Goal: Use online tool/utility: Utilize a website feature to perform a specific function

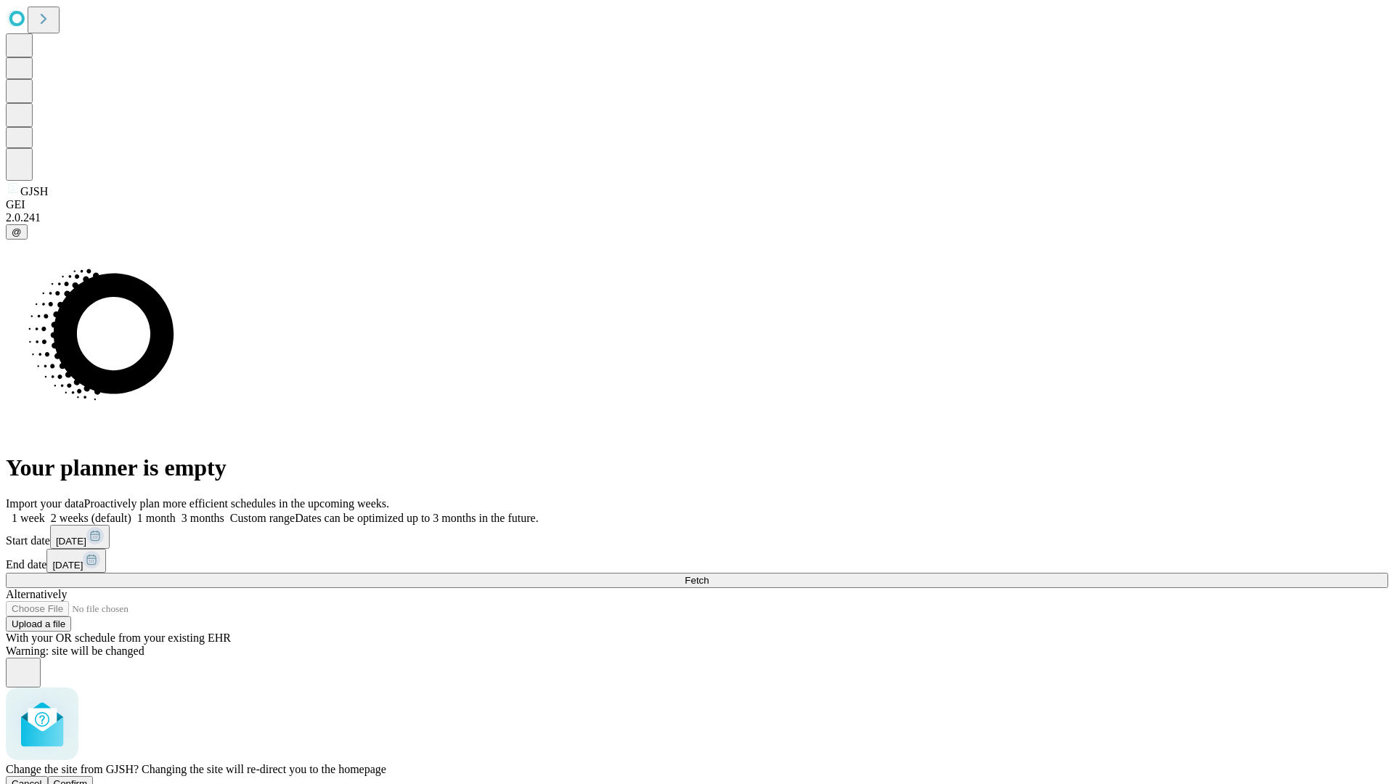
click at [88, 778] on span "Confirm" at bounding box center [71, 783] width 34 height 11
click at [176, 512] on label "1 month" at bounding box center [153, 518] width 44 height 12
click at [709, 575] on span "Fetch" at bounding box center [697, 580] width 24 height 11
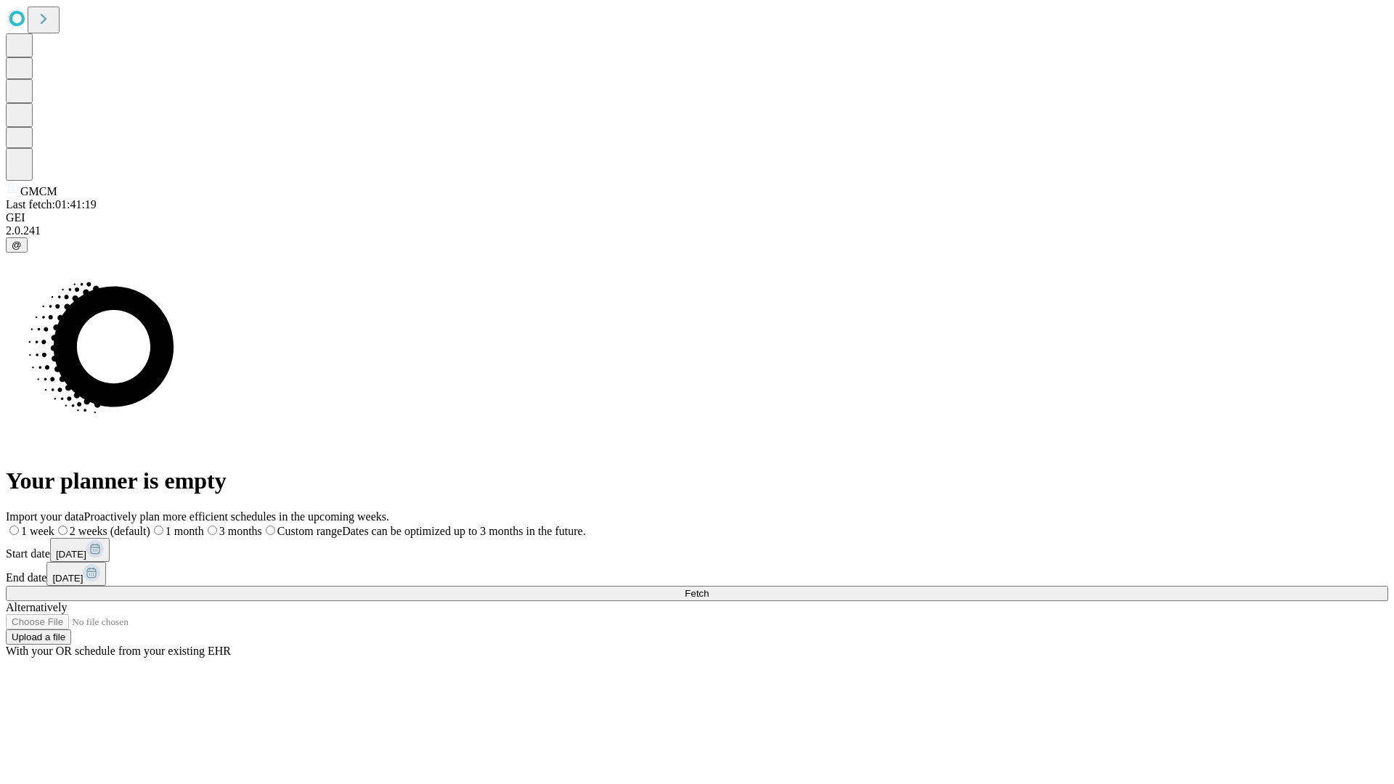
click at [709, 588] on span "Fetch" at bounding box center [697, 593] width 24 height 11
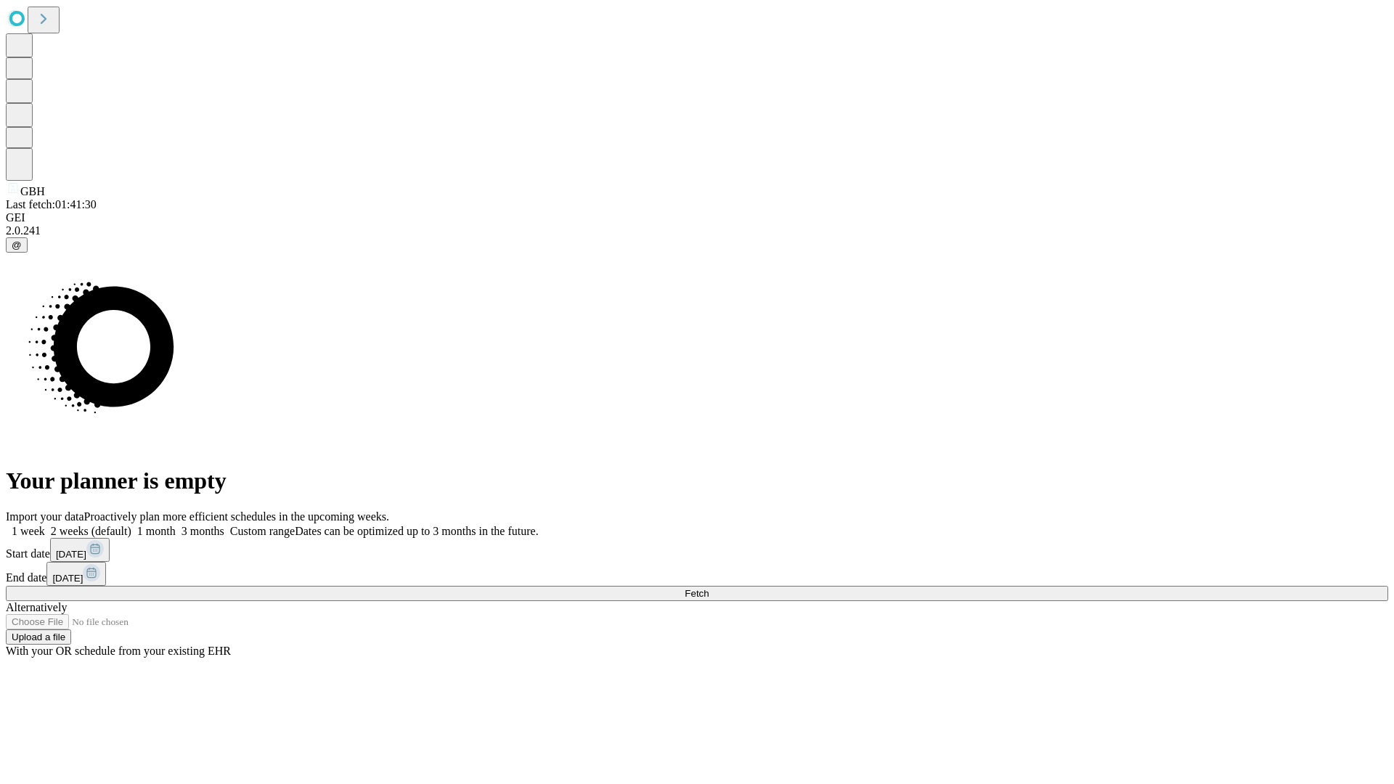
click at [176, 525] on label "1 month" at bounding box center [153, 531] width 44 height 12
click at [709, 588] on span "Fetch" at bounding box center [697, 593] width 24 height 11
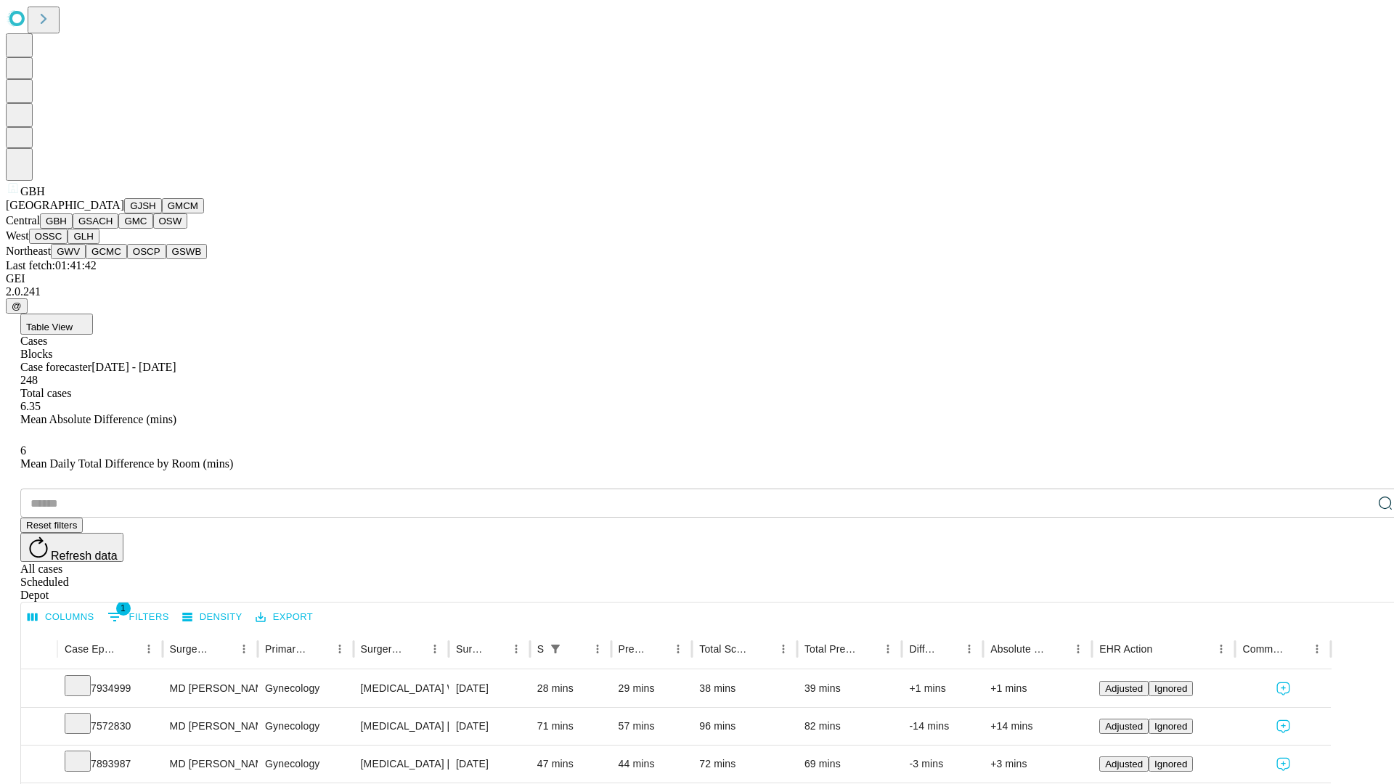
click at [113, 229] on button "GSACH" at bounding box center [96, 220] width 46 height 15
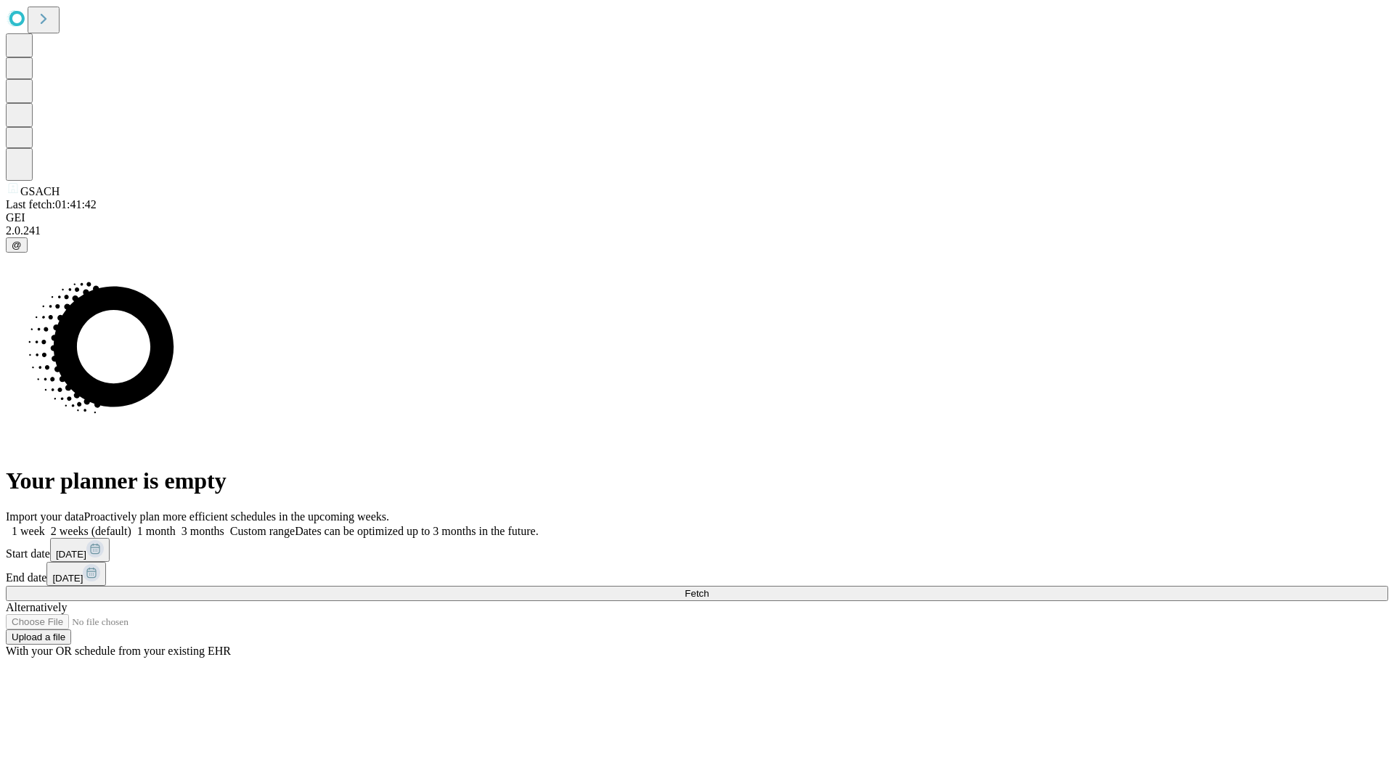
click at [176, 525] on label "1 month" at bounding box center [153, 531] width 44 height 12
click at [709, 588] on span "Fetch" at bounding box center [697, 593] width 24 height 11
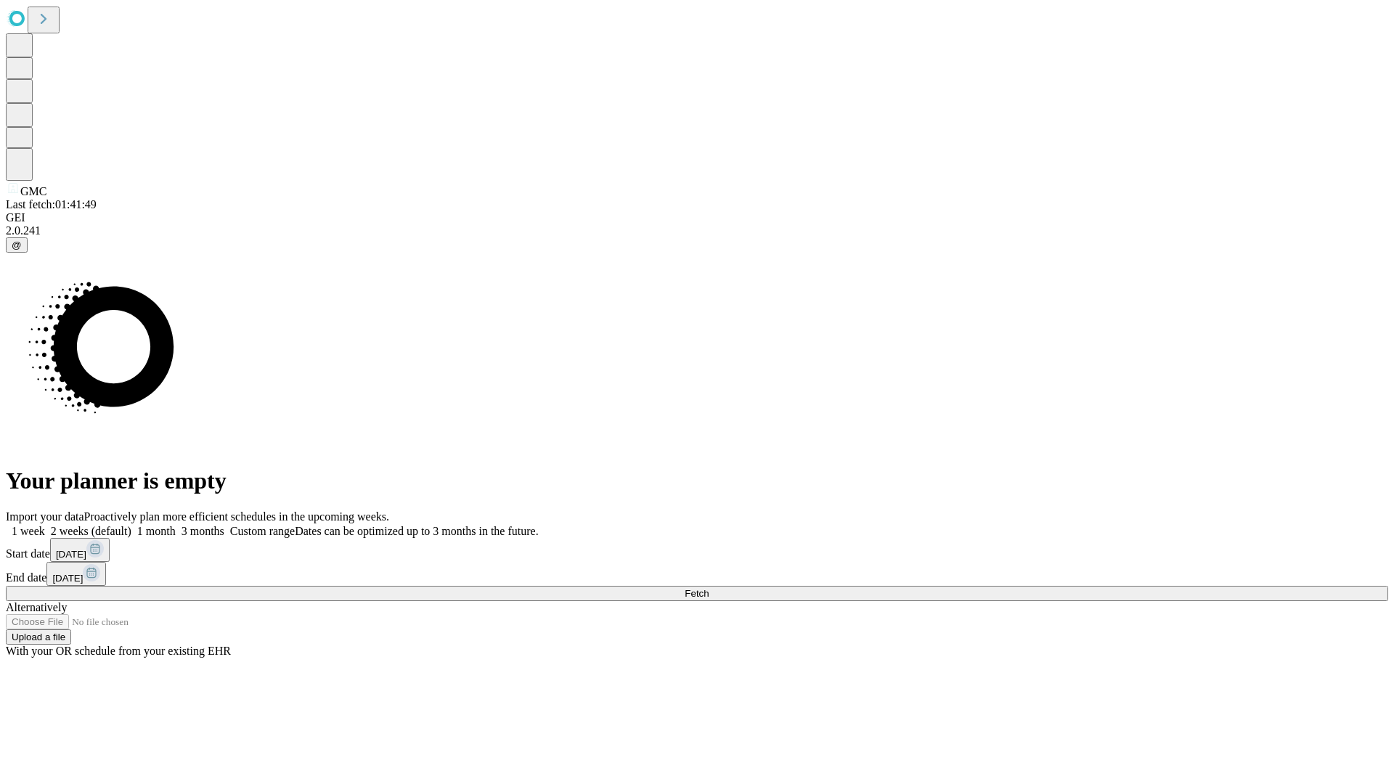
click at [176, 525] on label "1 month" at bounding box center [153, 531] width 44 height 12
click at [709, 588] on span "Fetch" at bounding box center [697, 593] width 24 height 11
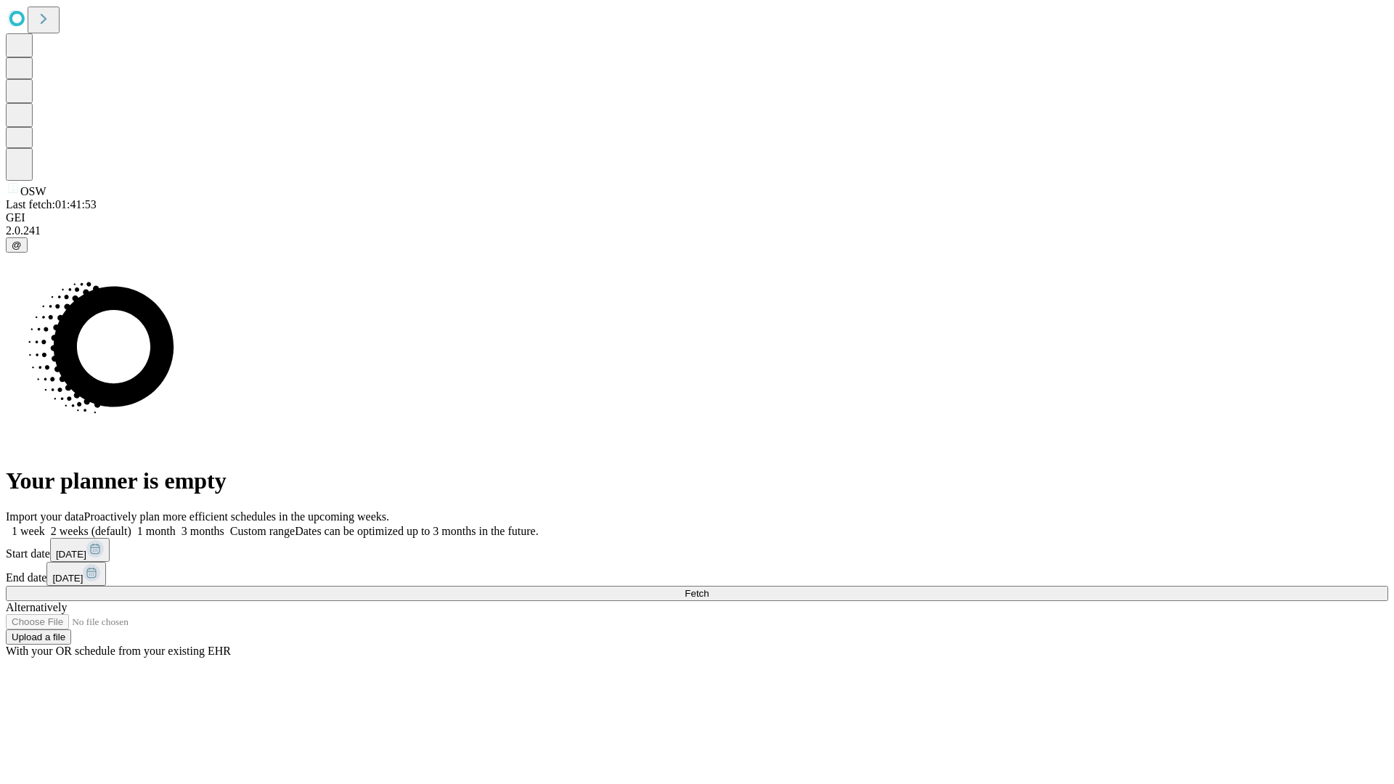
click at [176, 525] on label "1 month" at bounding box center [153, 531] width 44 height 12
click at [709, 588] on span "Fetch" at bounding box center [697, 593] width 24 height 11
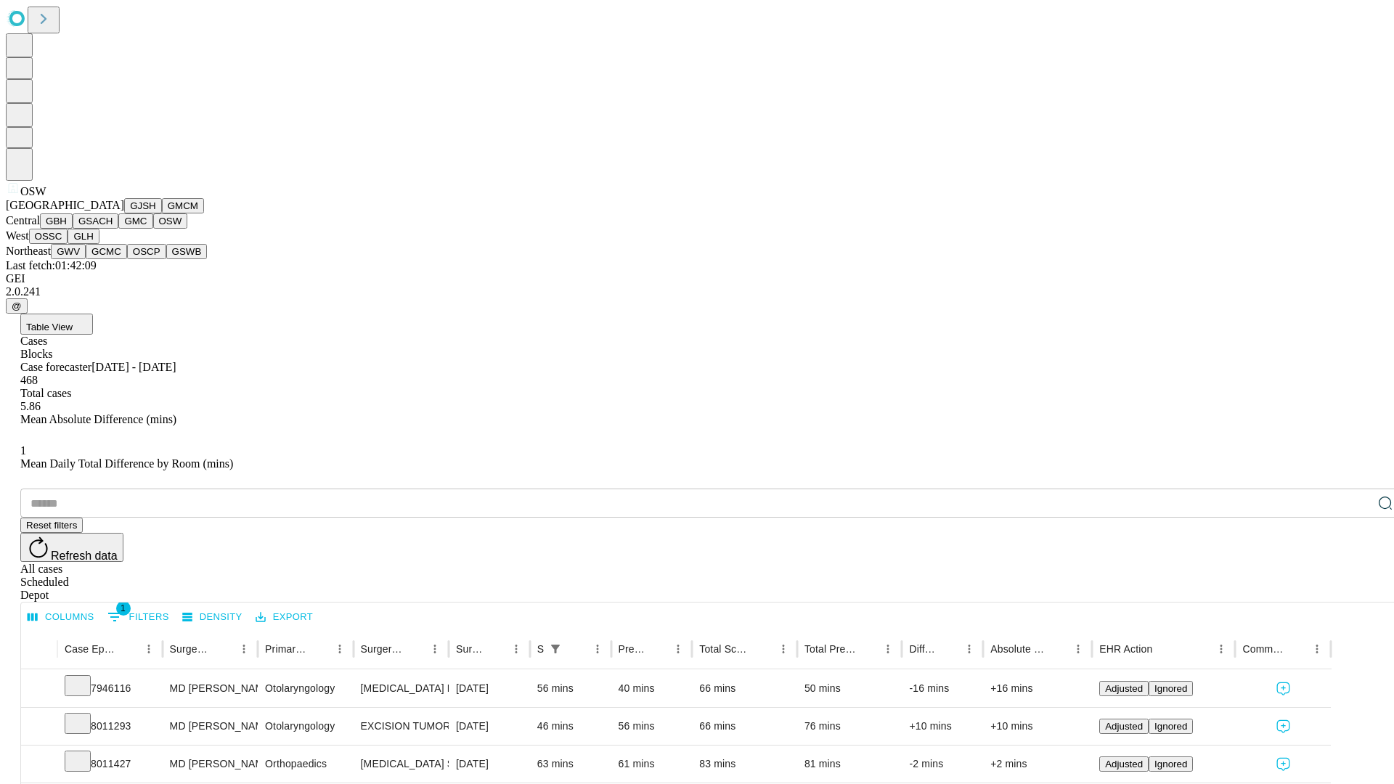
click at [68, 244] on button "OSSC" at bounding box center [48, 236] width 39 height 15
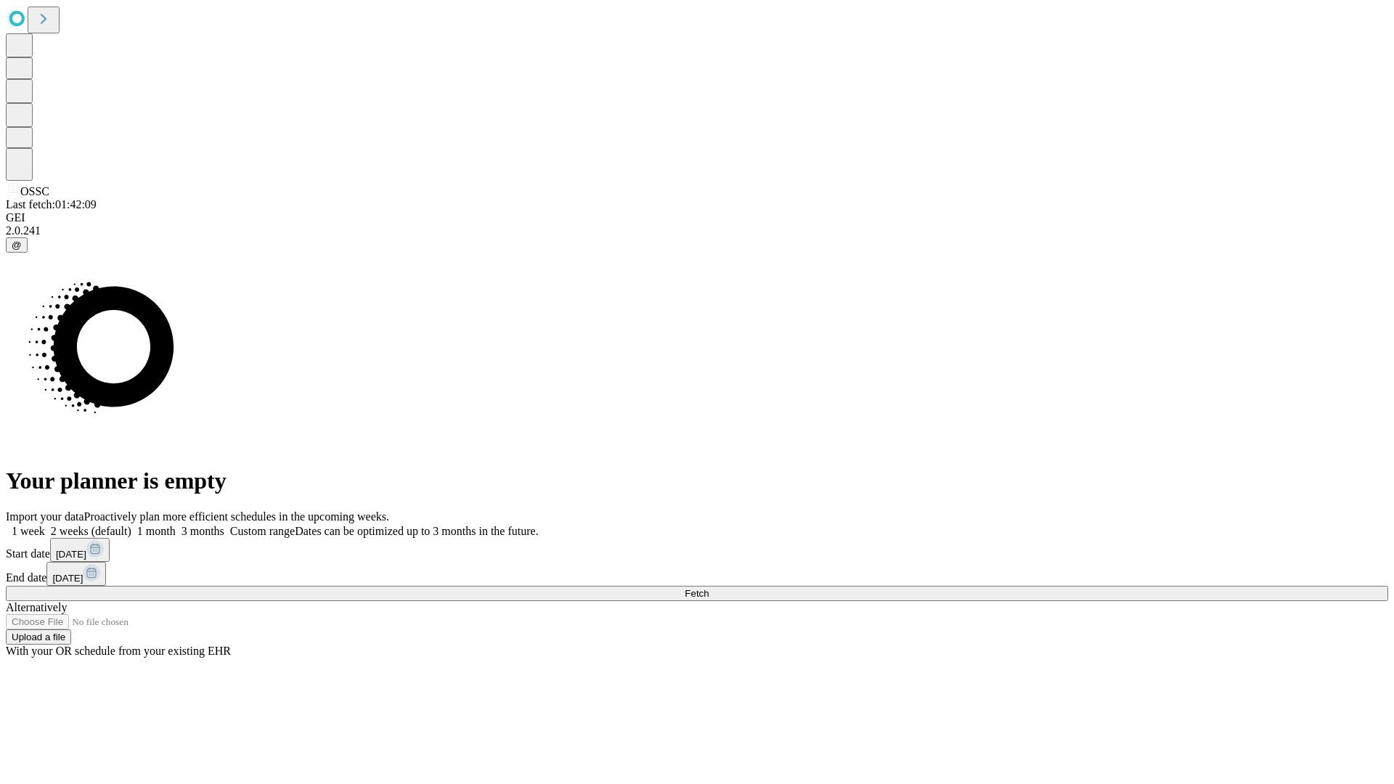
click at [176, 525] on label "1 month" at bounding box center [153, 531] width 44 height 12
click at [709, 588] on span "Fetch" at bounding box center [697, 593] width 24 height 11
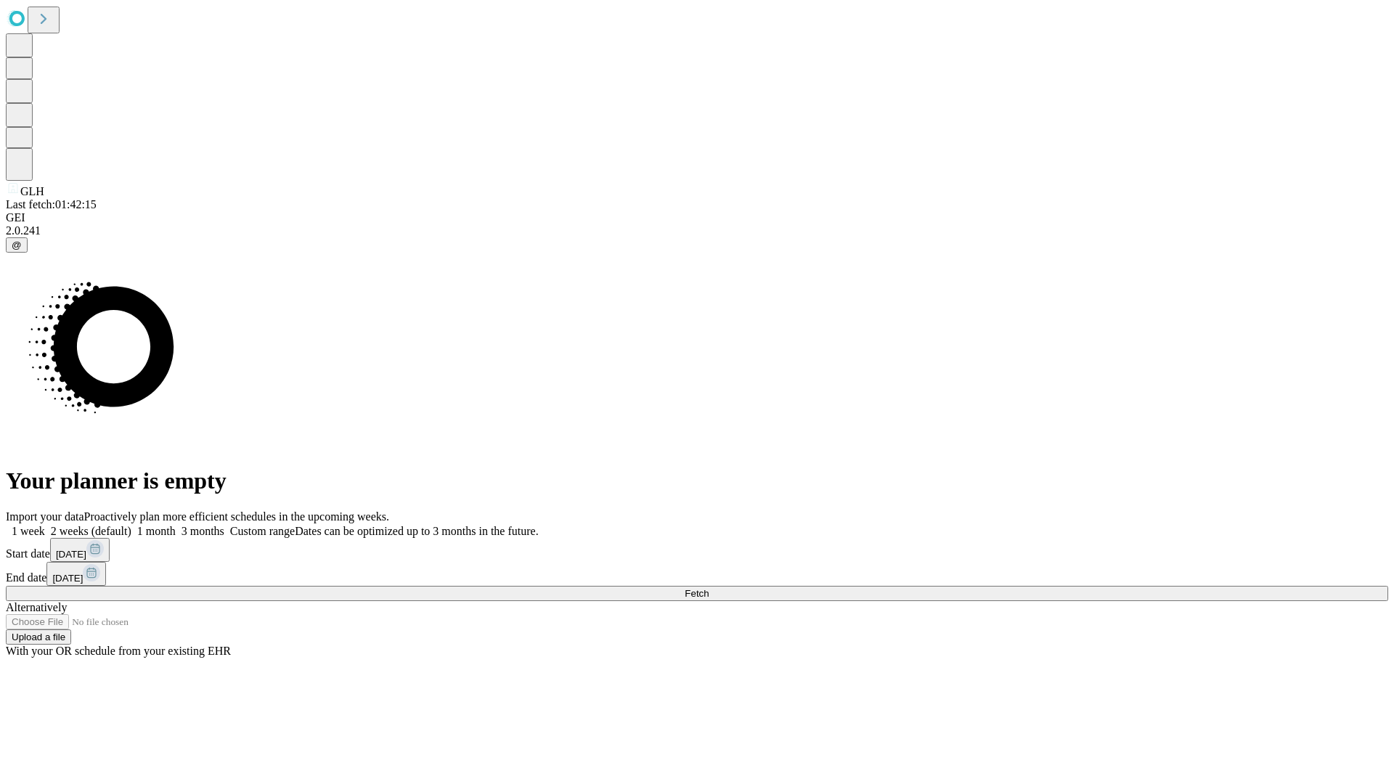
click at [176, 525] on label "1 month" at bounding box center [153, 531] width 44 height 12
click at [709, 588] on span "Fetch" at bounding box center [697, 593] width 24 height 11
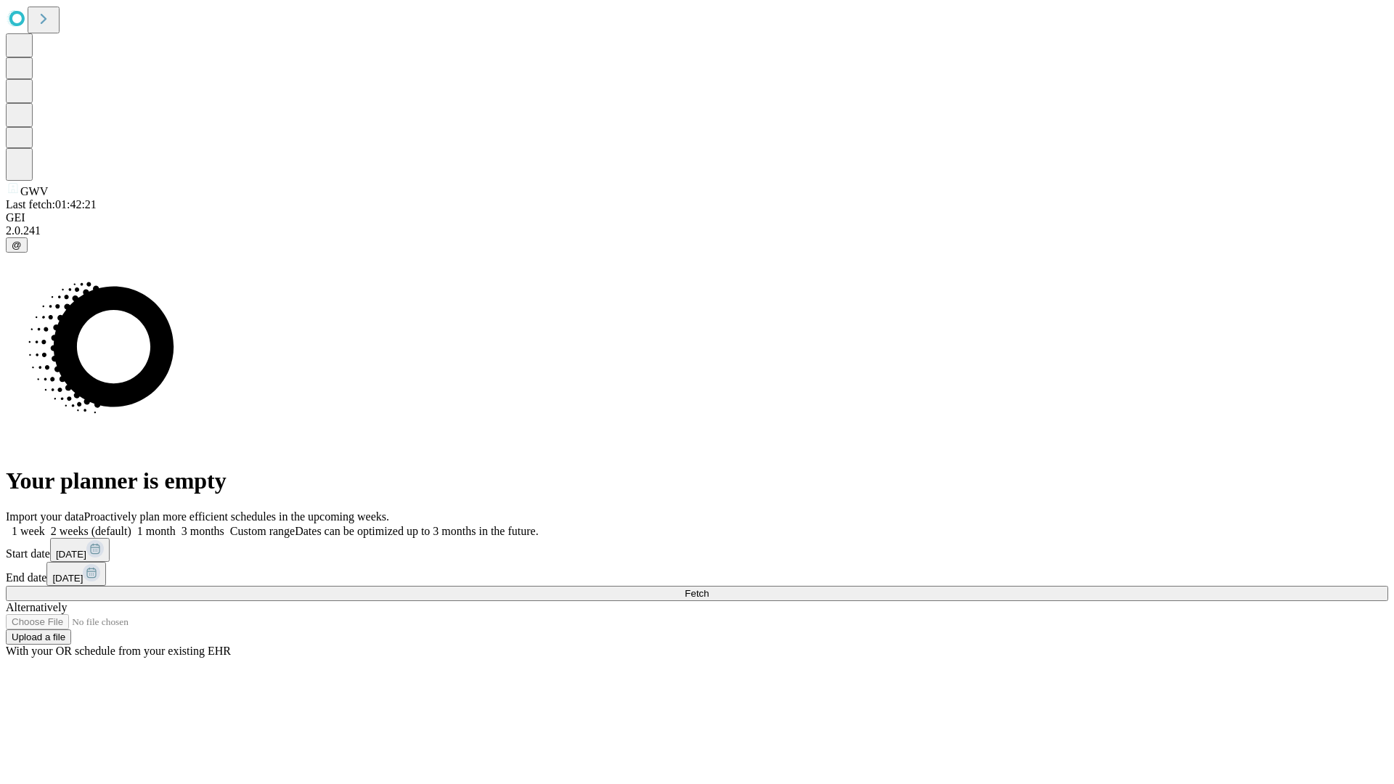
click at [176, 525] on label "1 month" at bounding box center [153, 531] width 44 height 12
click at [709, 588] on span "Fetch" at bounding box center [697, 593] width 24 height 11
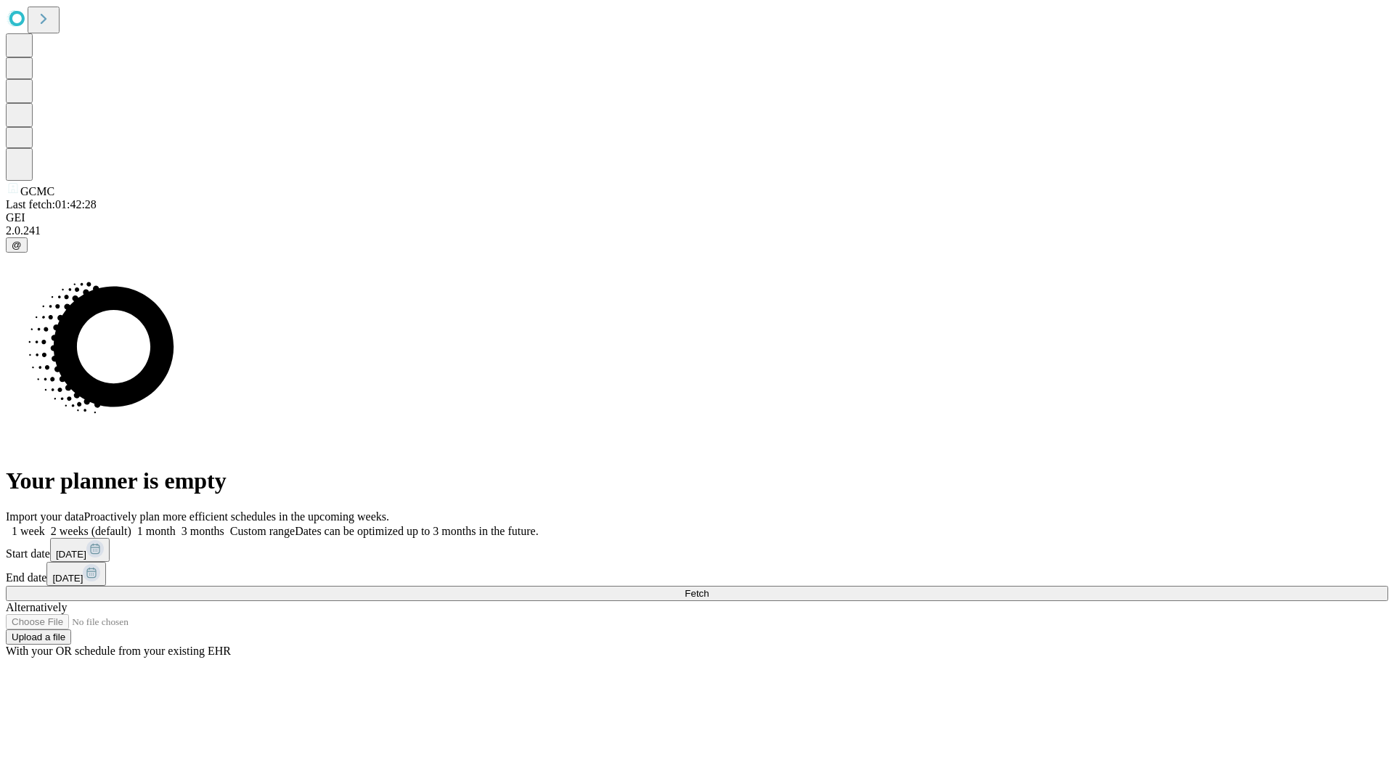
click at [709, 588] on span "Fetch" at bounding box center [697, 593] width 24 height 11
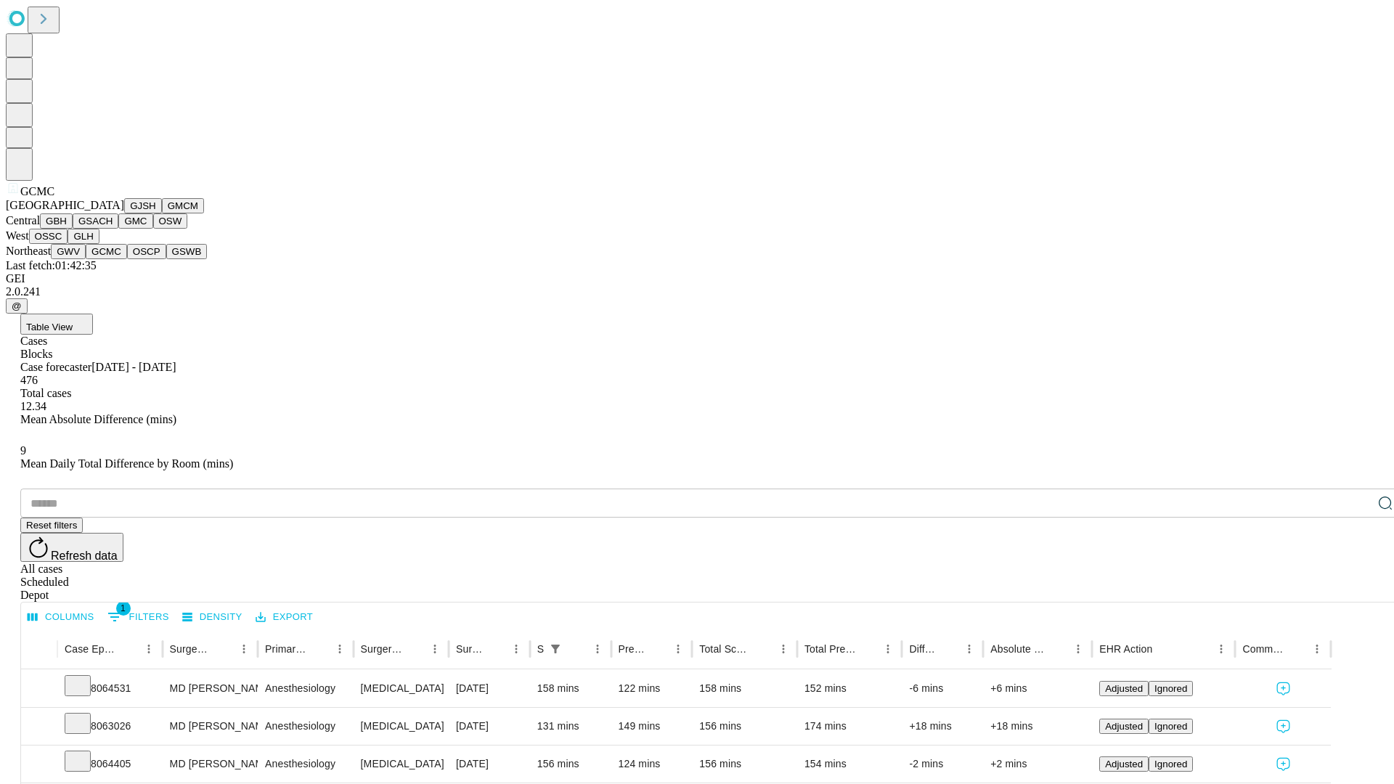
click at [127, 259] on button "OSCP" at bounding box center [146, 251] width 39 height 15
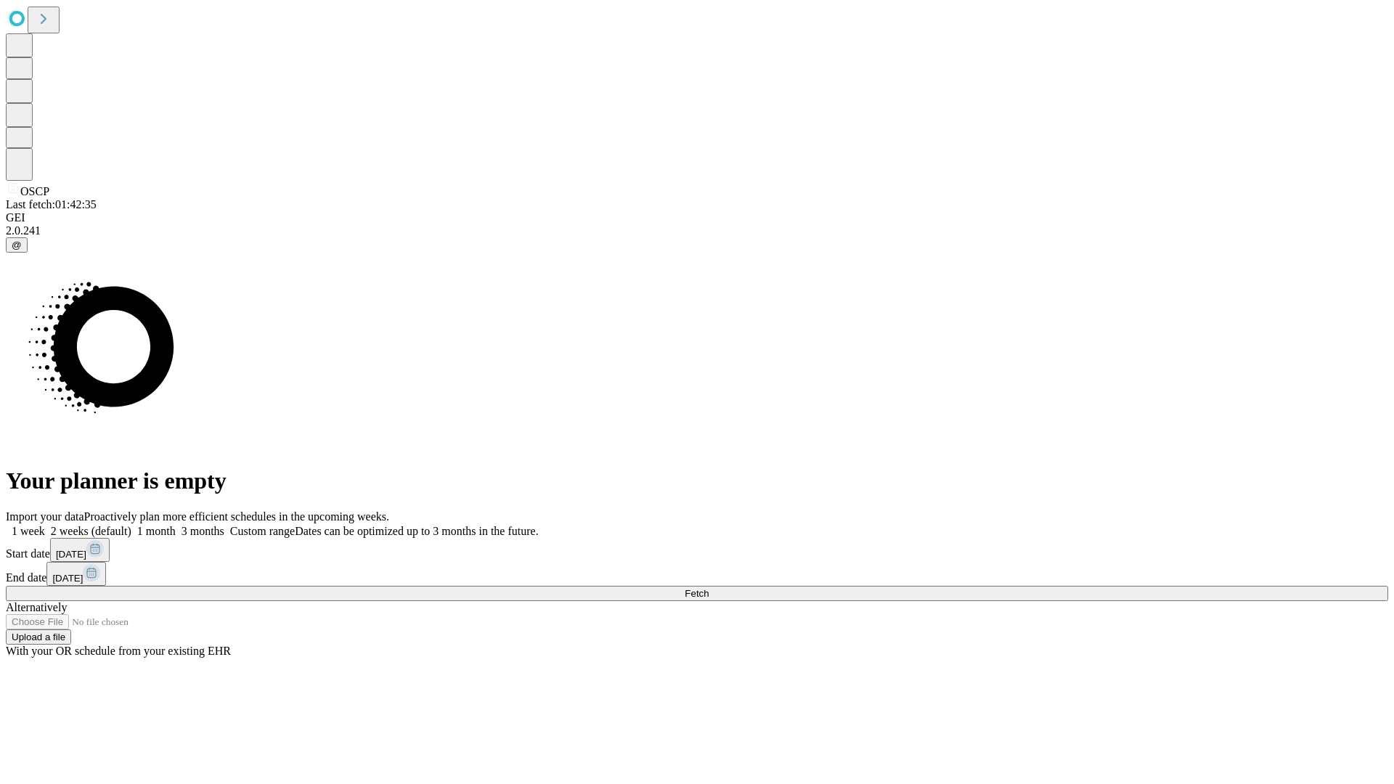
click at [176, 525] on label "1 month" at bounding box center [153, 531] width 44 height 12
click at [709, 588] on span "Fetch" at bounding box center [697, 593] width 24 height 11
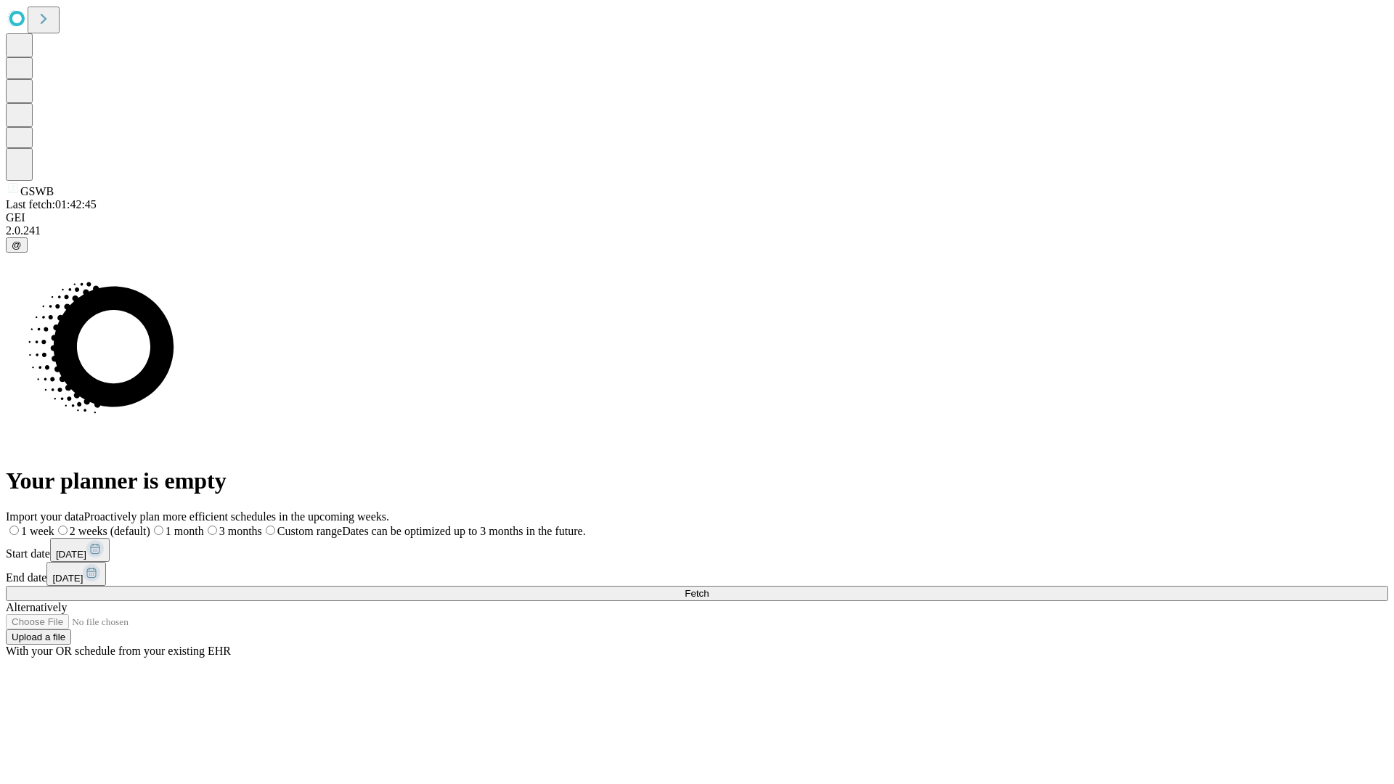
click at [204, 525] on label "1 month" at bounding box center [177, 531] width 54 height 12
click at [709, 588] on span "Fetch" at bounding box center [697, 593] width 24 height 11
